Goal: Task Accomplishment & Management: Complete application form

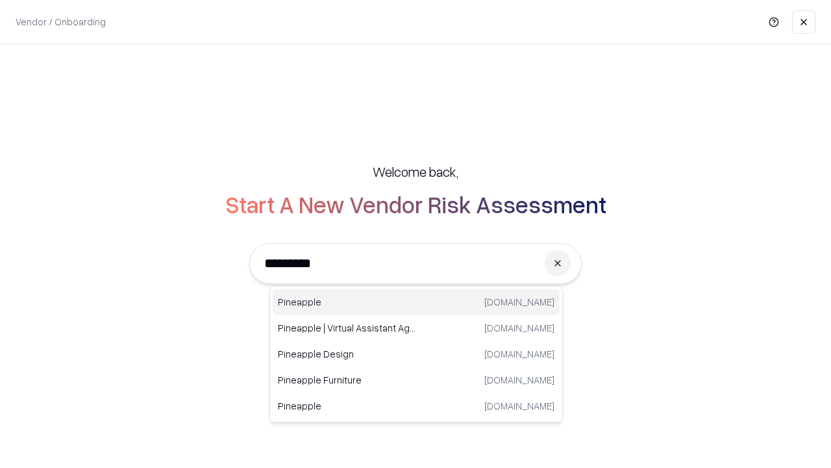
click at [416, 302] on div "Pineapple [DOMAIN_NAME]" at bounding box center [416, 302] width 287 height 26
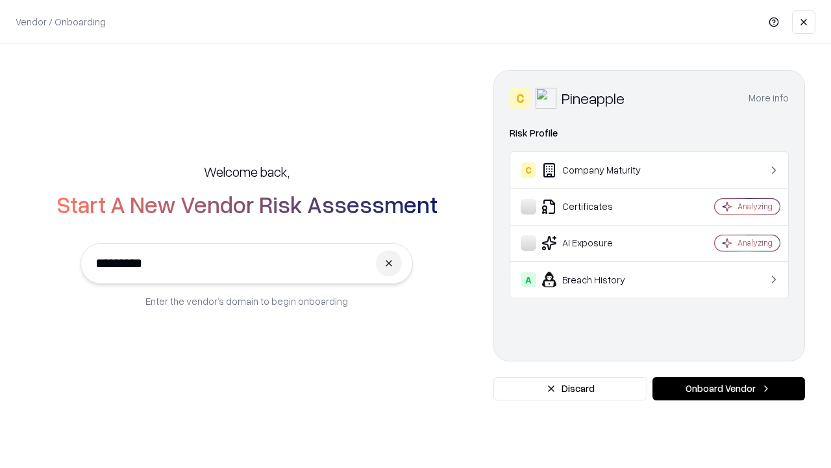
type input "*********"
click at [729, 388] on button "Onboard Vendor" at bounding box center [729, 388] width 153 height 23
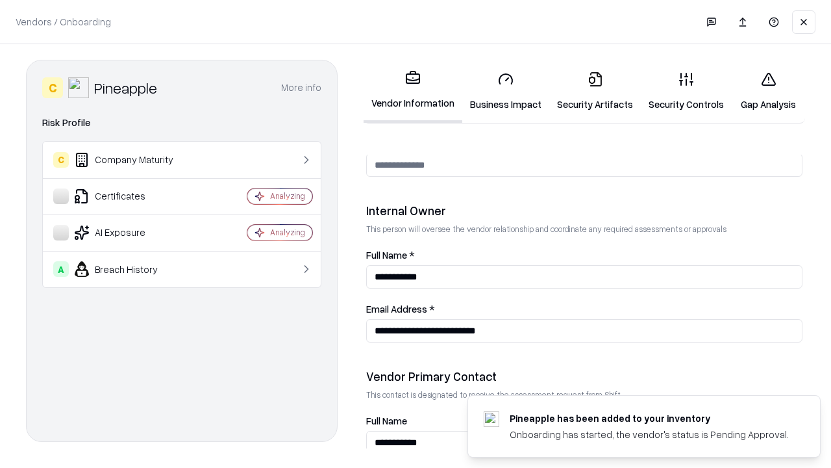
scroll to position [673, 0]
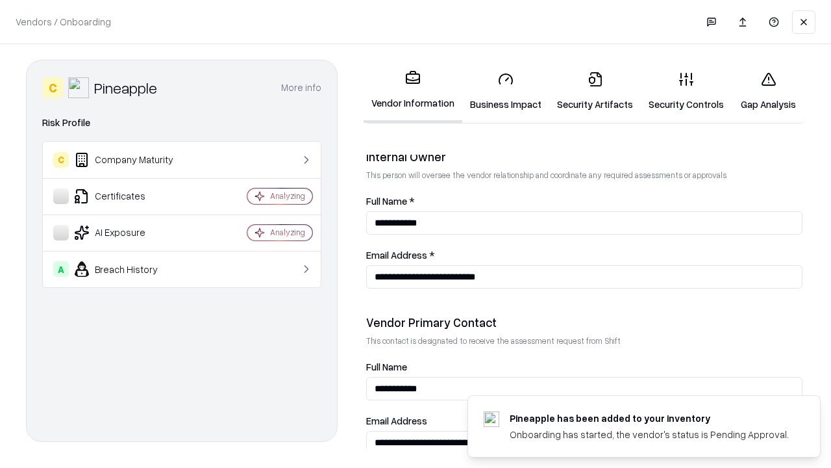
click at [506, 91] on link "Business Impact" at bounding box center [505, 91] width 87 height 60
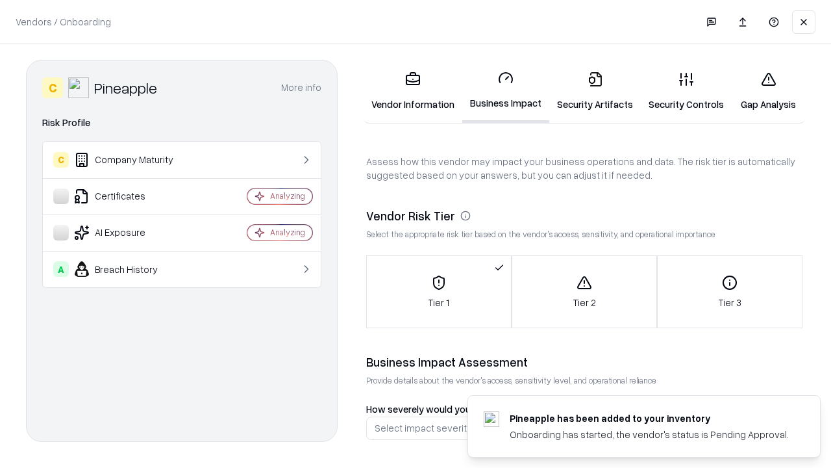
click at [595, 91] on link "Security Artifacts" at bounding box center [595, 91] width 92 height 60
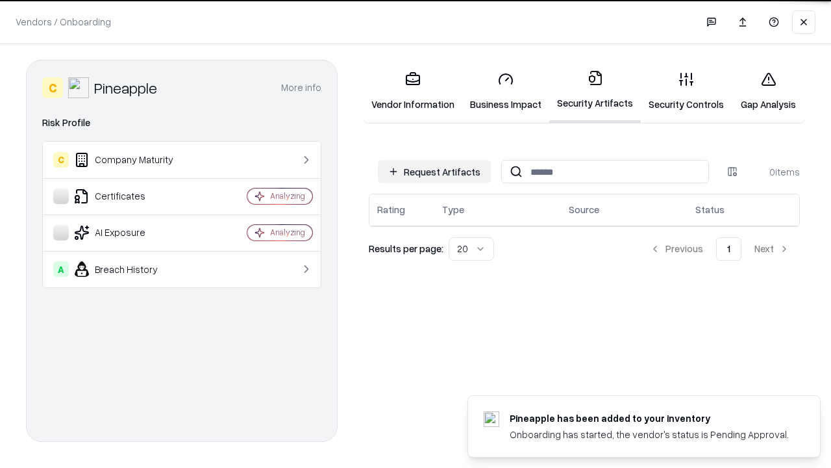
click at [434, 171] on button "Request Artifacts" at bounding box center [434, 171] width 113 height 23
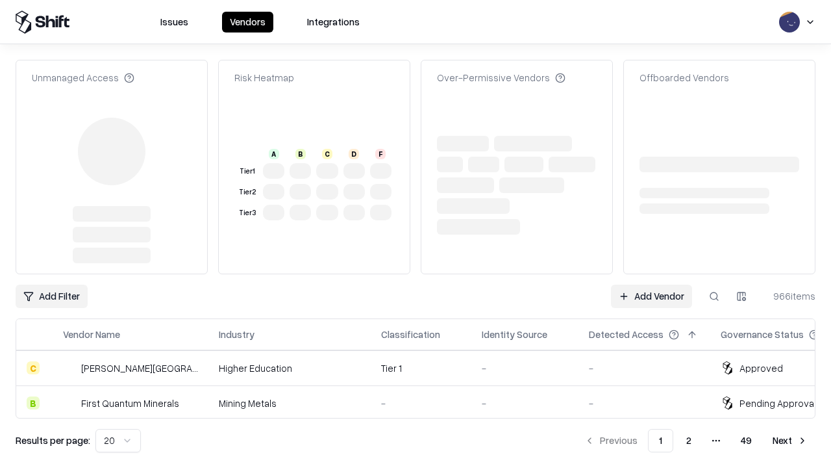
click at [651, 284] on link "Add Vendor" at bounding box center [651, 295] width 81 height 23
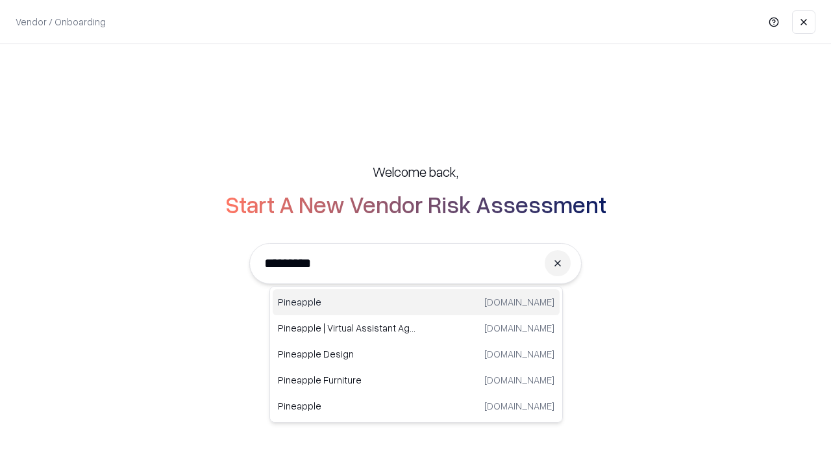
click at [416, 302] on div "Pineapple [DOMAIN_NAME]" at bounding box center [416, 302] width 287 height 26
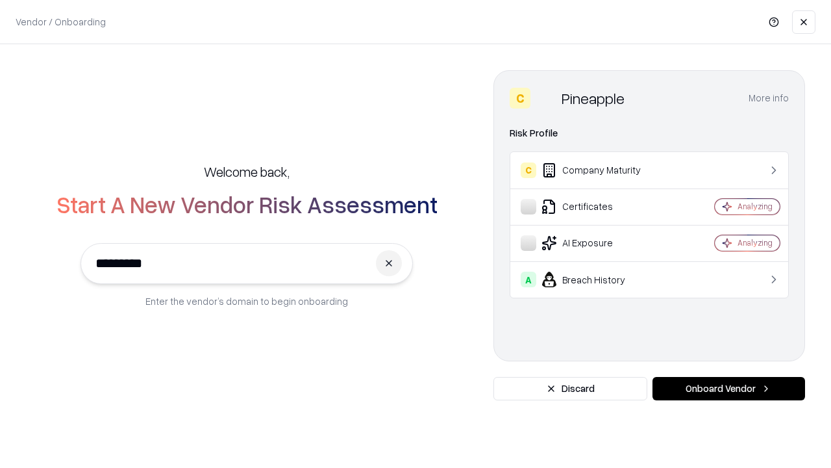
type input "*********"
click at [729, 388] on button "Onboard Vendor" at bounding box center [729, 388] width 153 height 23
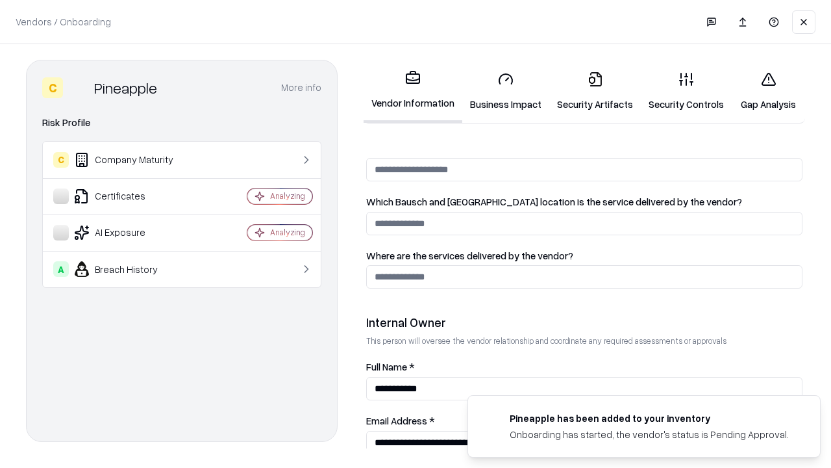
scroll to position [673, 0]
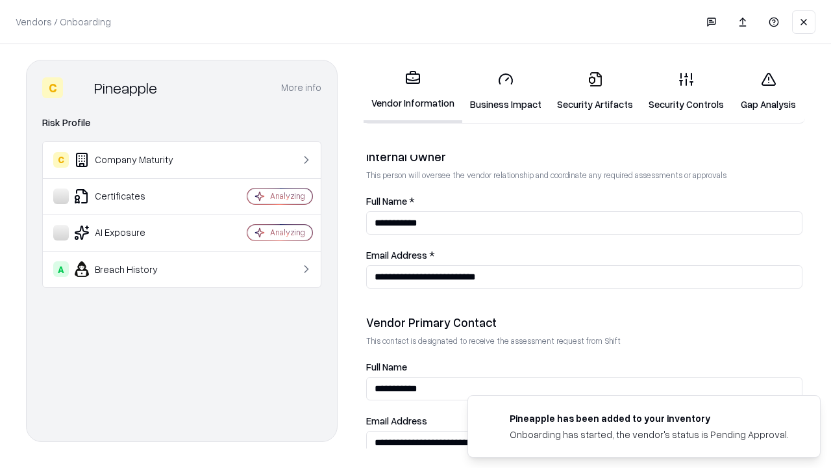
click at [768, 91] on link "Gap Analysis" at bounding box center [768, 91] width 73 height 60
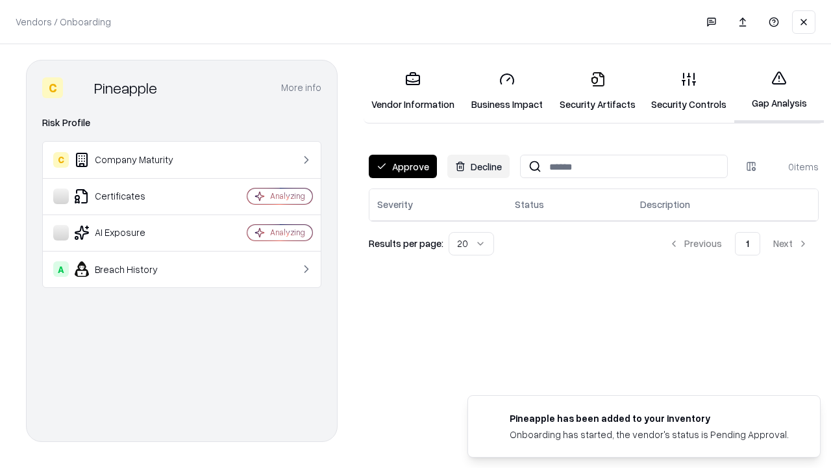
click at [403, 166] on button "Approve" at bounding box center [403, 166] width 68 height 23
